Goal: Task Accomplishment & Management: Manage account settings

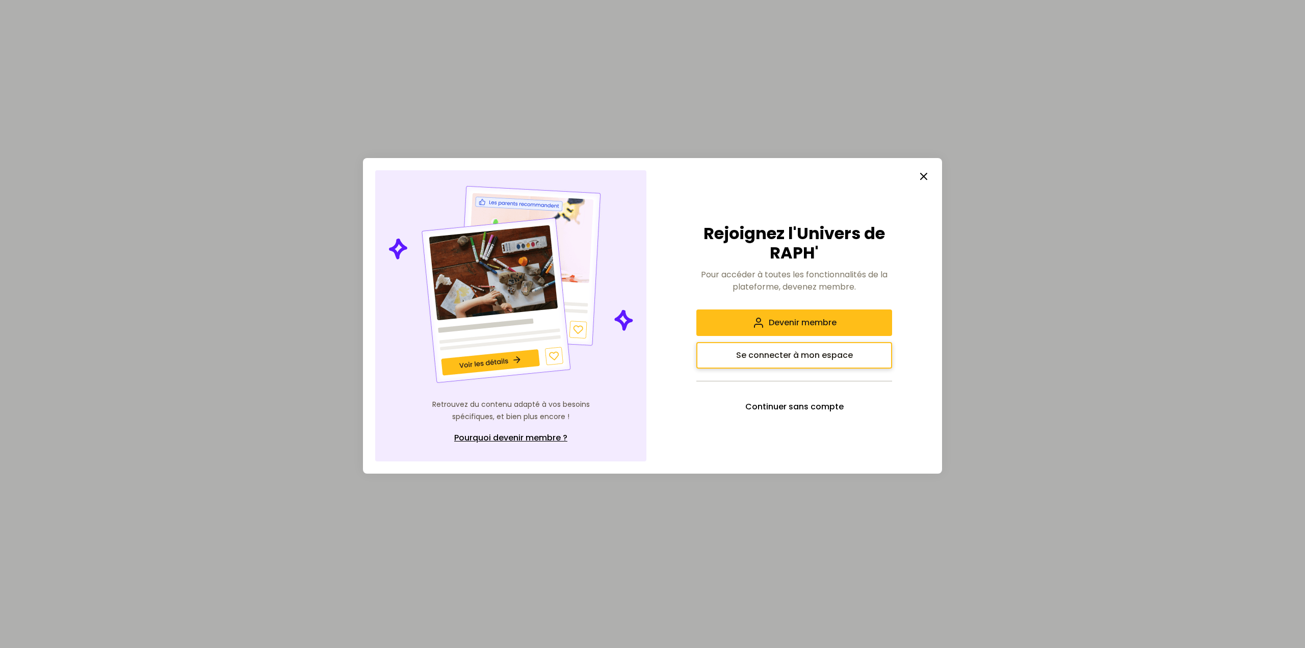
click at [829, 356] on span "Se connecter à mon espace" at bounding box center [794, 355] width 117 height 12
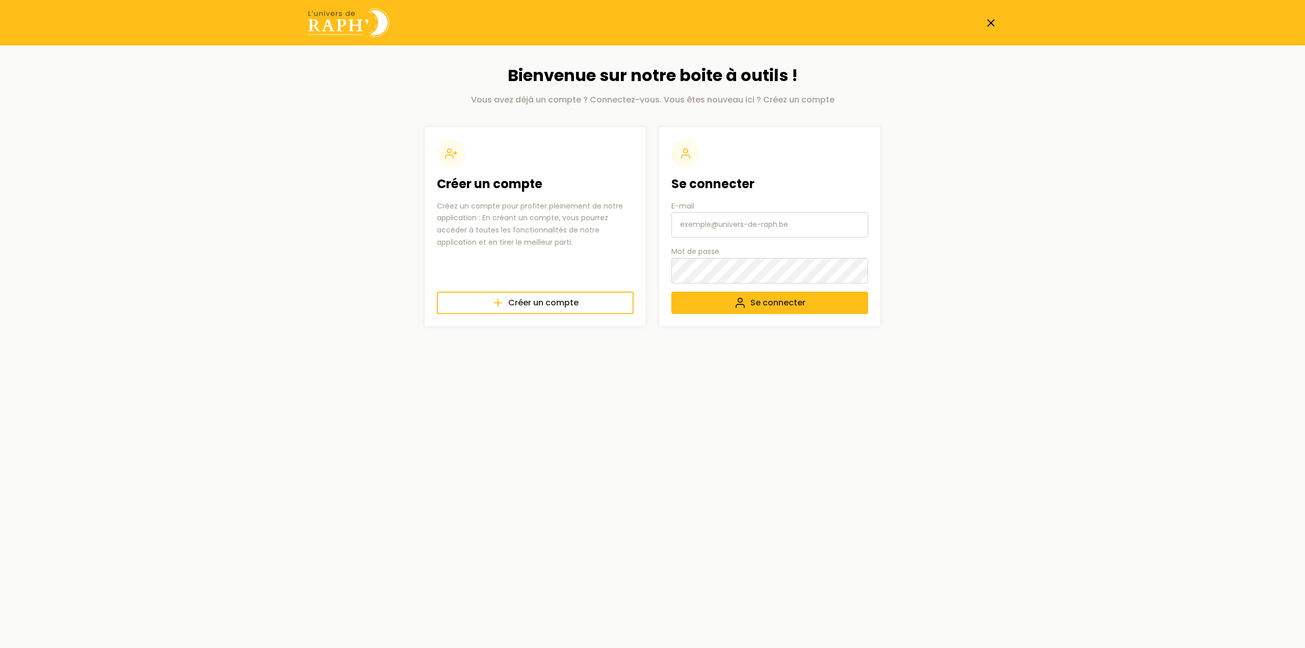
click at [734, 225] on input "E-mail" at bounding box center [769, 224] width 197 height 25
click at [746, 222] on input "E-mail" at bounding box center [769, 224] width 197 height 25
paste input "[EMAIL_ADDRESS][DOMAIN_NAME]"
type input "[EMAIL_ADDRESS][DOMAIN_NAME]"
click at [774, 303] on span "Se connecter" at bounding box center [777, 303] width 55 height 12
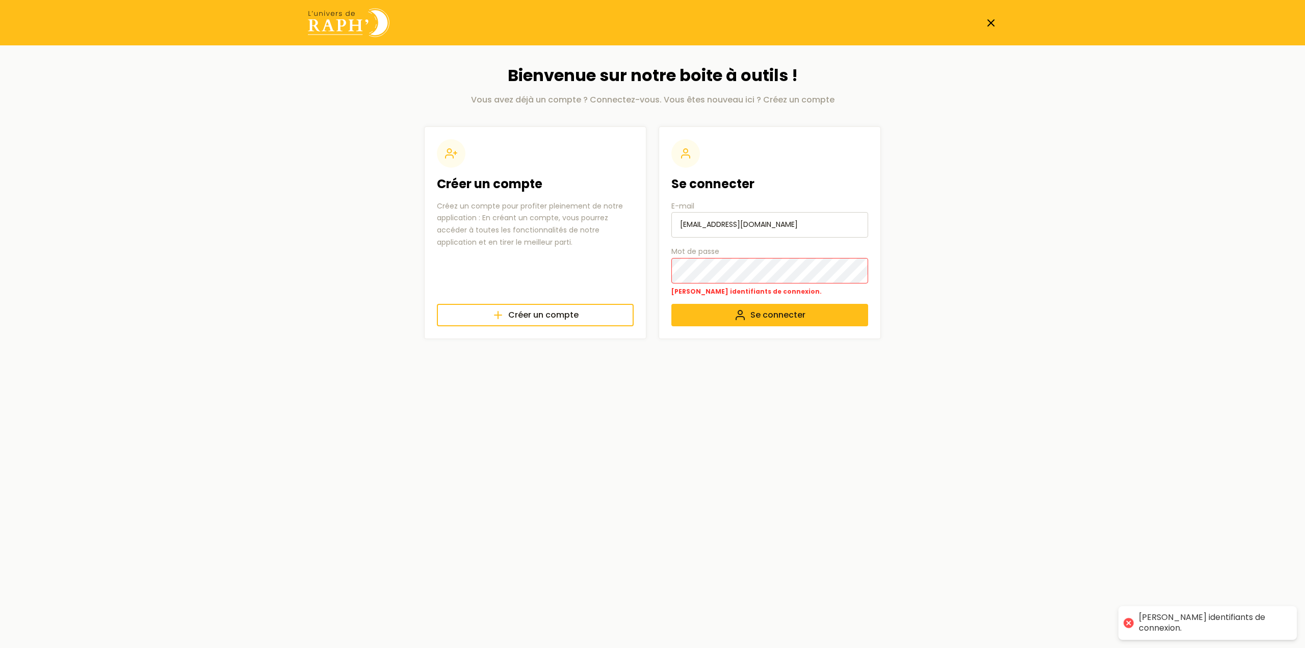
click at [1014, 233] on body "🍪 Nous respectons votre vie privée. Nous utilisons des cookies pour améliorer v…" at bounding box center [652, 179] width 1305 height 359
click at [994, 272] on main "Bienvenue sur notre boite à outils ! Vous avez déjà un compte ? Connectez-vous.…" at bounding box center [652, 201] width 722 height 313
click at [343, 24] on img at bounding box center [349, 22] width 82 height 29
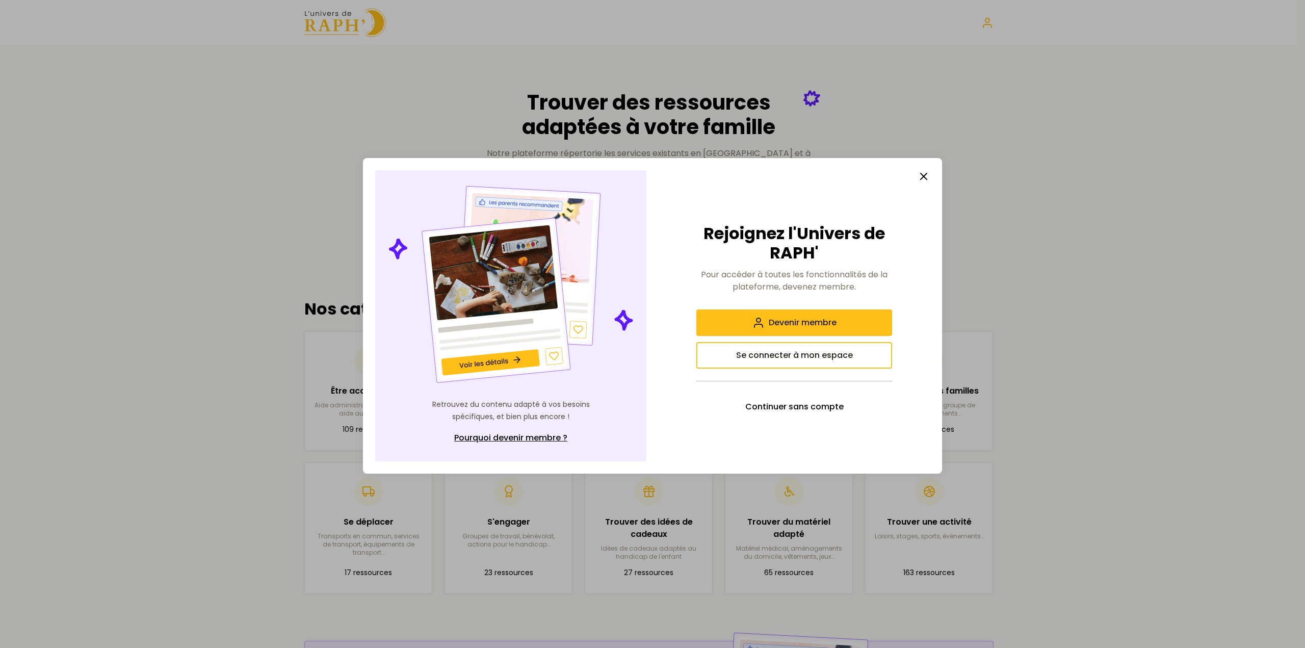
click at [924, 175] on line "button" at bounding box center [923, 176] width 6 height 6
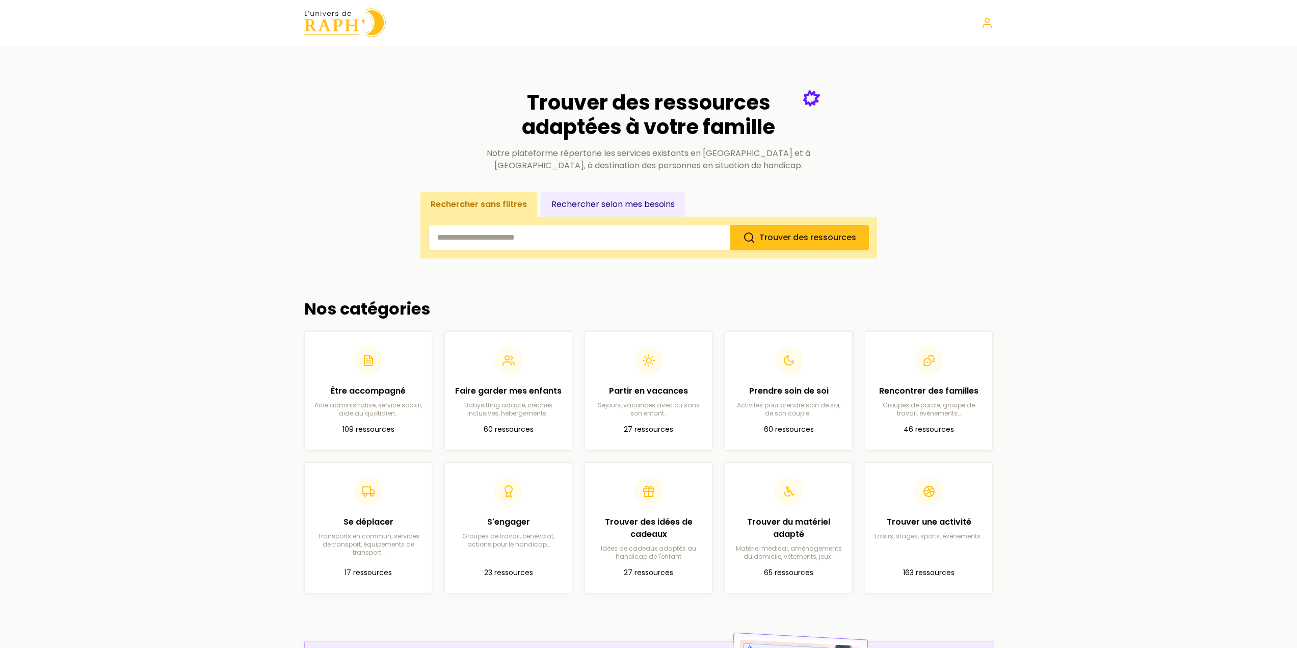
click at [985, 29] on div at bounding box center [649, 22] width 722 height 29
click at [980, 26] on nav at bounding box center [953, 23] width 82 height 12
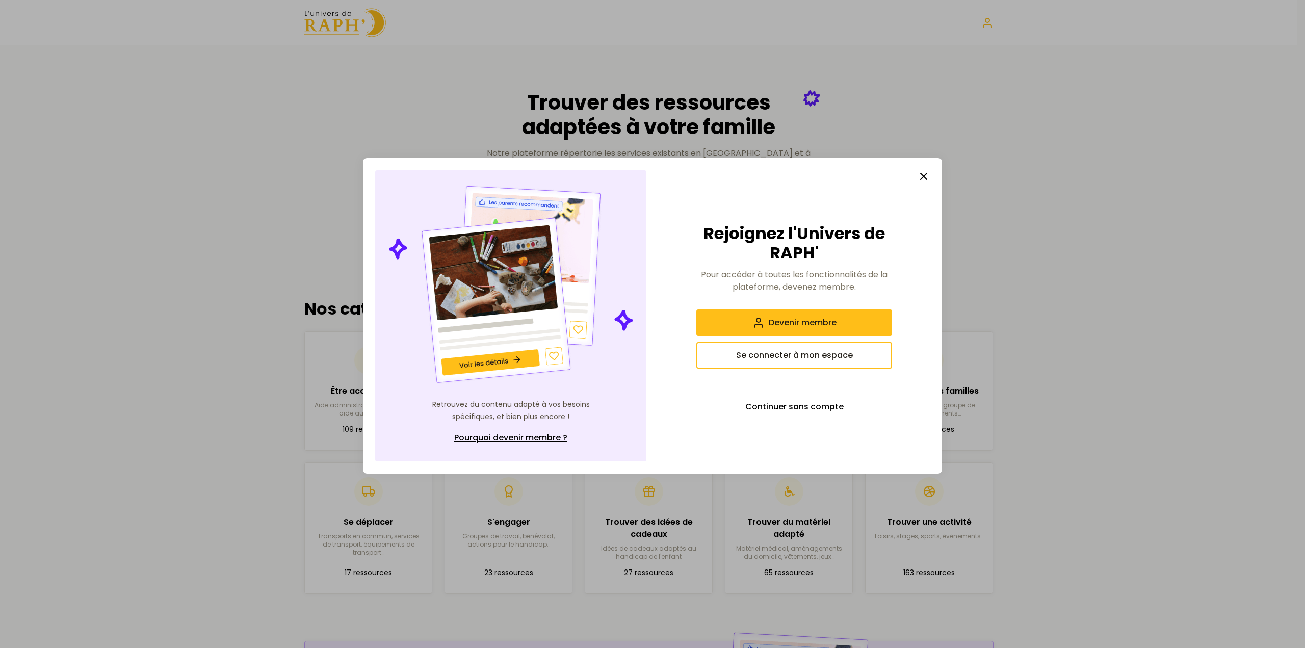
click at [924, 174] on icon "button" at bounding box center [923, 176] width 12 height 12
click at [925, 175] on line "button" at bounding box center [923, 176] width 6 height 6
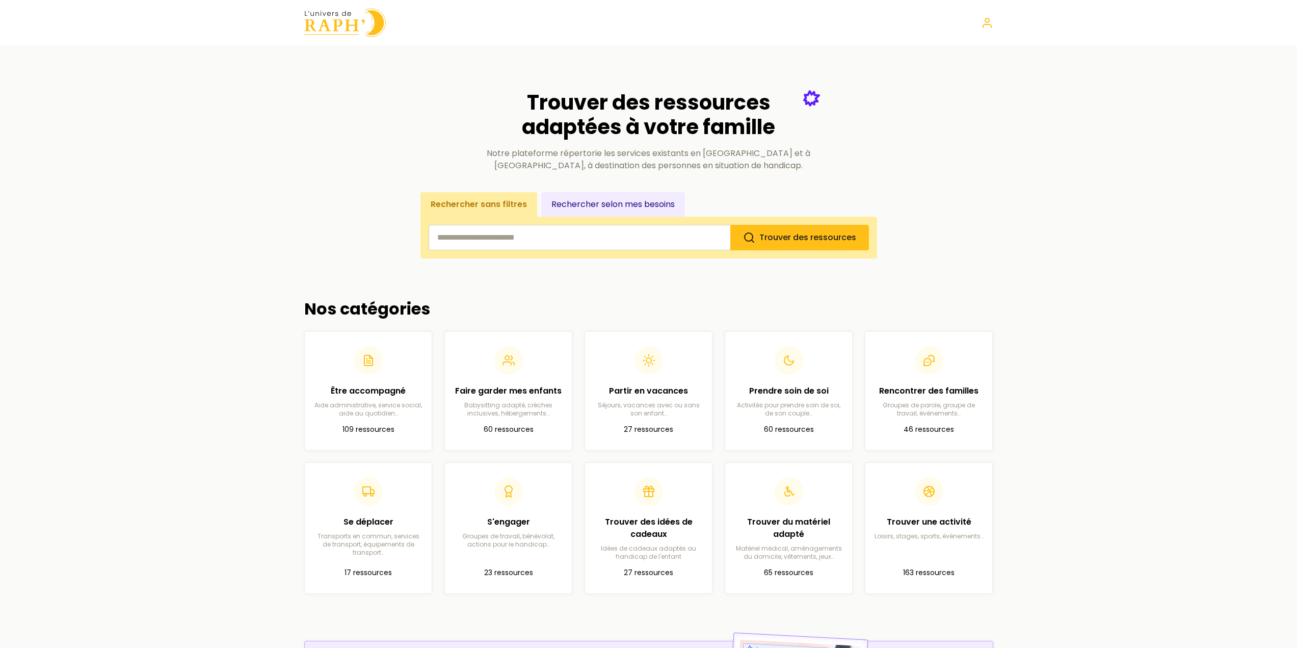
click at [995, 22] on div at bounding box center [649, 22] width 722 height 29
click at [991, 23] on icon at bounding box center [987, 23] width 12 height 12
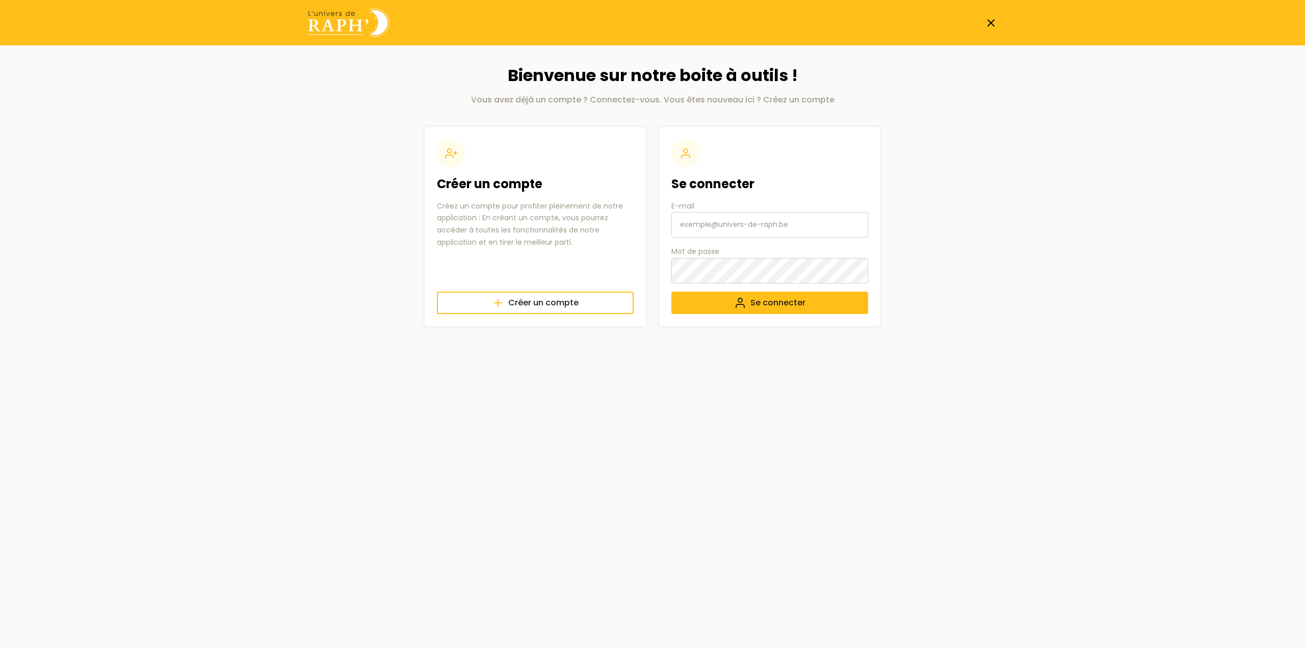
click at [738, 231] on input "E-mail" at bounding box center [769, 224] width 197 height 25
click at [725, 229] on input "E-mail" at bounding box center [769, 224] width 197 height 25
type input "luniversderaph@gmail.com"
click at [665, 266] on div "Se connecter E-mail luniversderaph@gmail.com Mot de passe Se connecter" at bounding box center [769, 226] width 222 height 200
click at [1038, 265] on body "Bienvenue sur notre boite à outils ! Vous avez déjà un compte ? Connectez-vous.…" at bounding box center [652, 173] width 1305 height 347
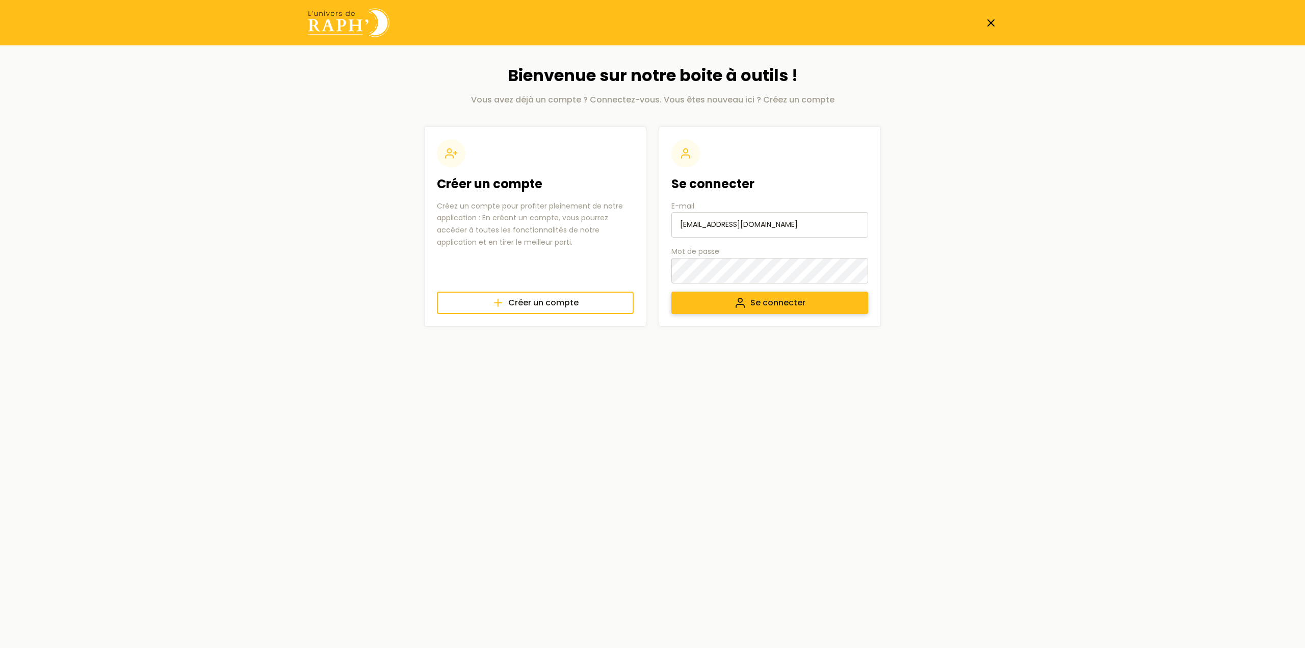
click at [772, 298] on span "Se connecter" at bounding box center [777, 303] width 55 height 12
